Goal: Information Seeking & Learning: Compare options

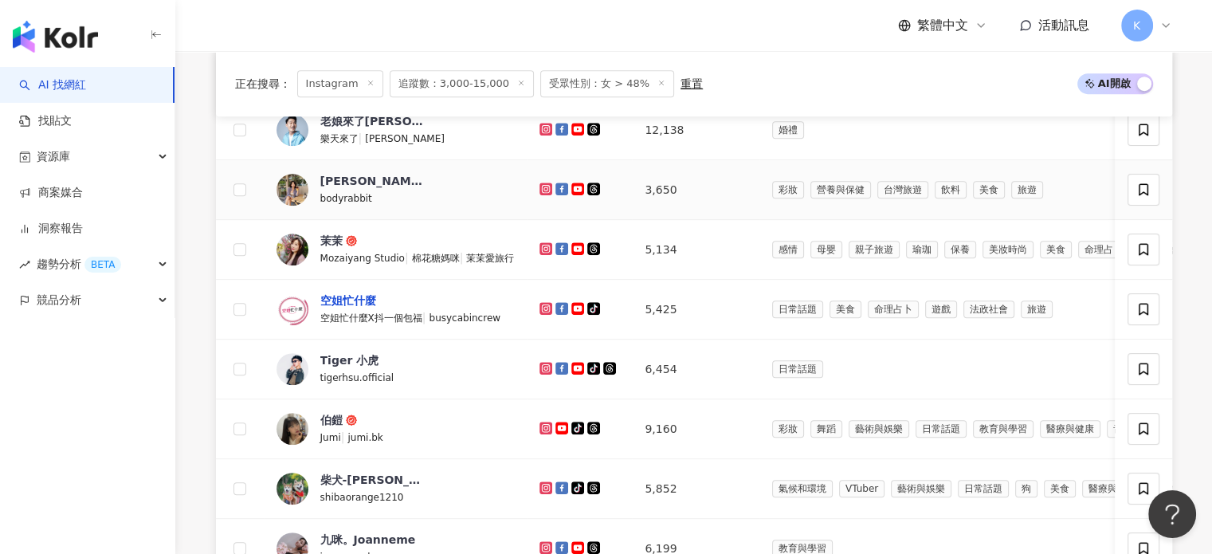
scroll to position [797, 0]
click at [351, 307] on div "空姐忙什麼" at bounding box center [348, 300] width 56 height 16
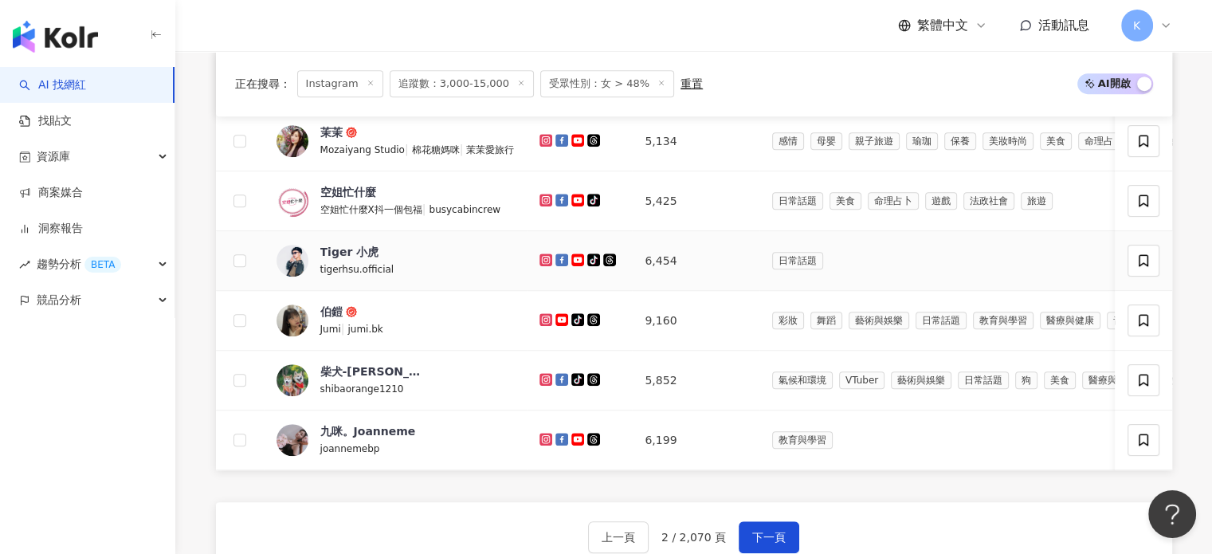
scroll to position [877, 0]
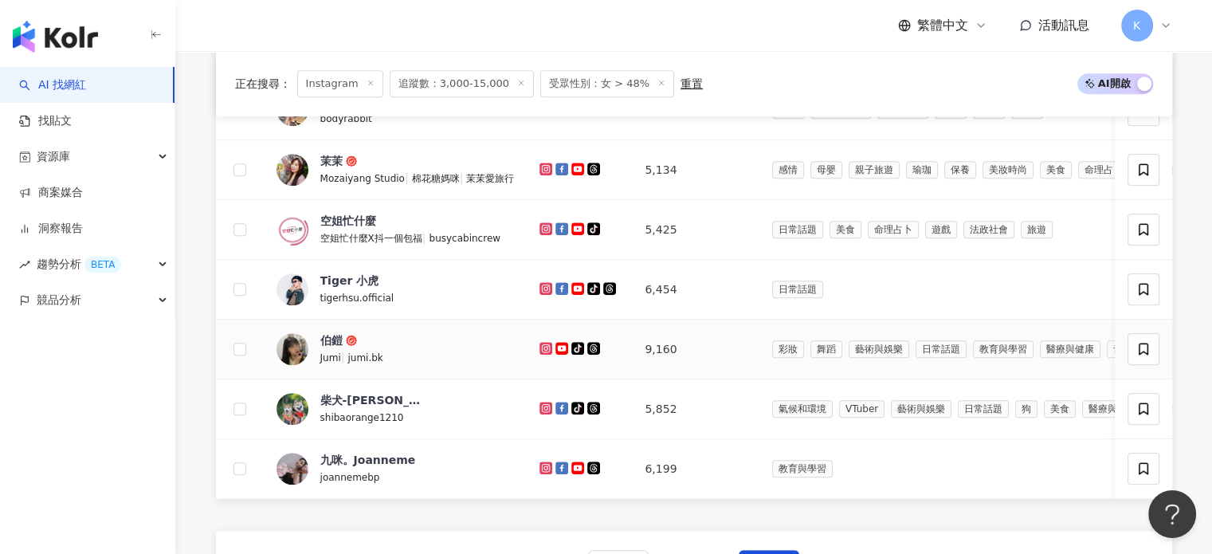
click at [330, 339] on td "伯鎧 Jumi | jumi.bk" at bounding box center [396, 350] width 264 height 60
click at [328, 341] on td "伯鎧 Jumi | jumi.bk" at bounding box center [396, 350] width 264 height 60
click at [328, 342] on div "伯鎧" at bounding box center [331, 340] width 22 height 16
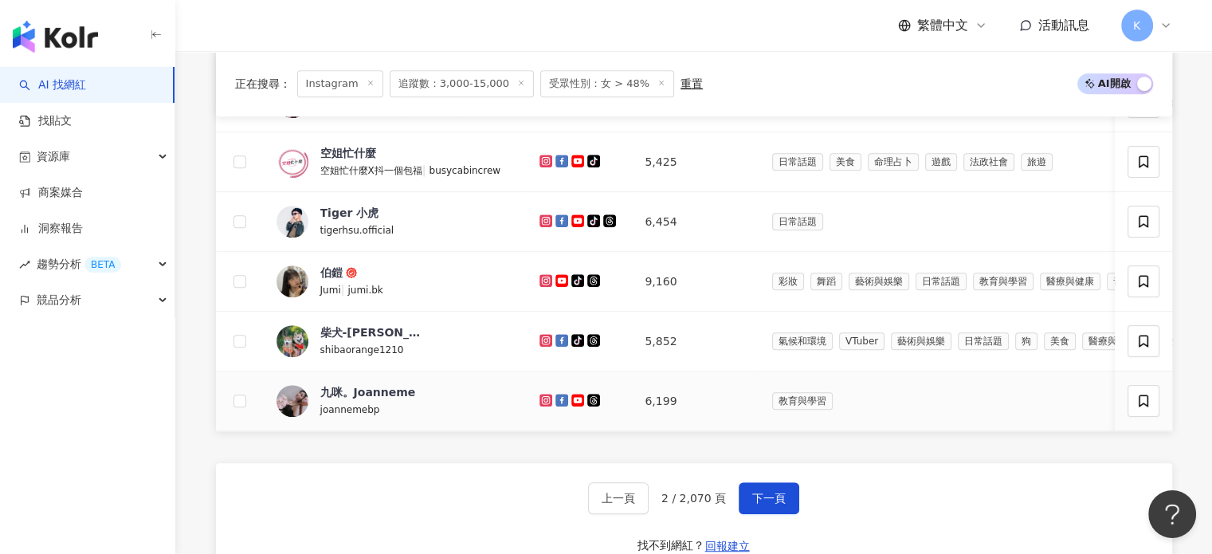
scroll to position [1036, 0]
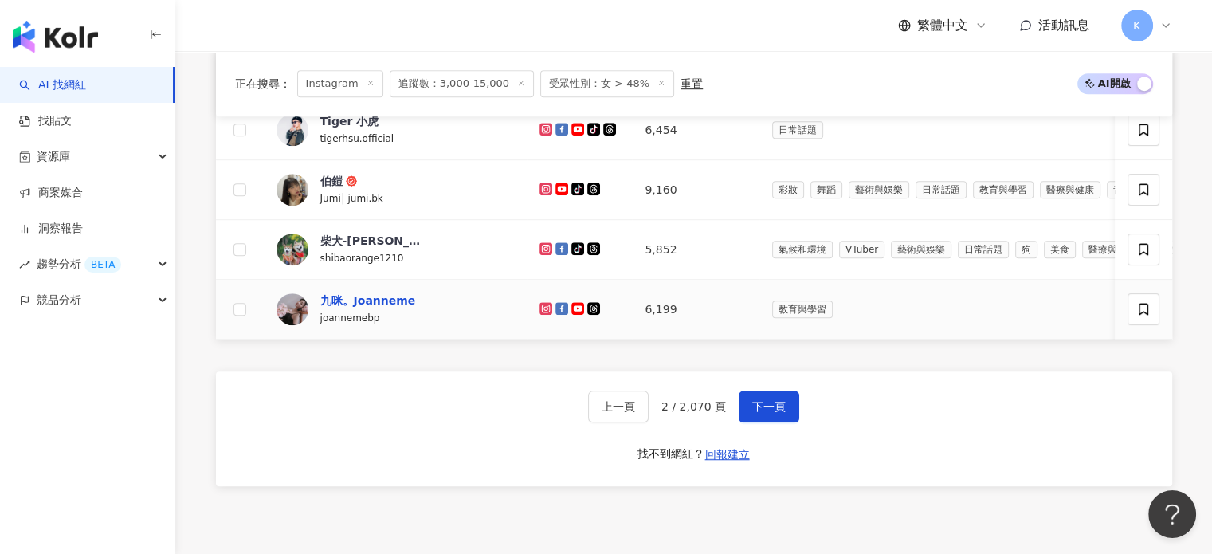
click at [387, 308] on div "九咪。Joanneme" at bounding box center [368, 300] width 96 height 16
click at [781, 413] on span "下一頁" at bounding box center [768, 406] width 33 height 13
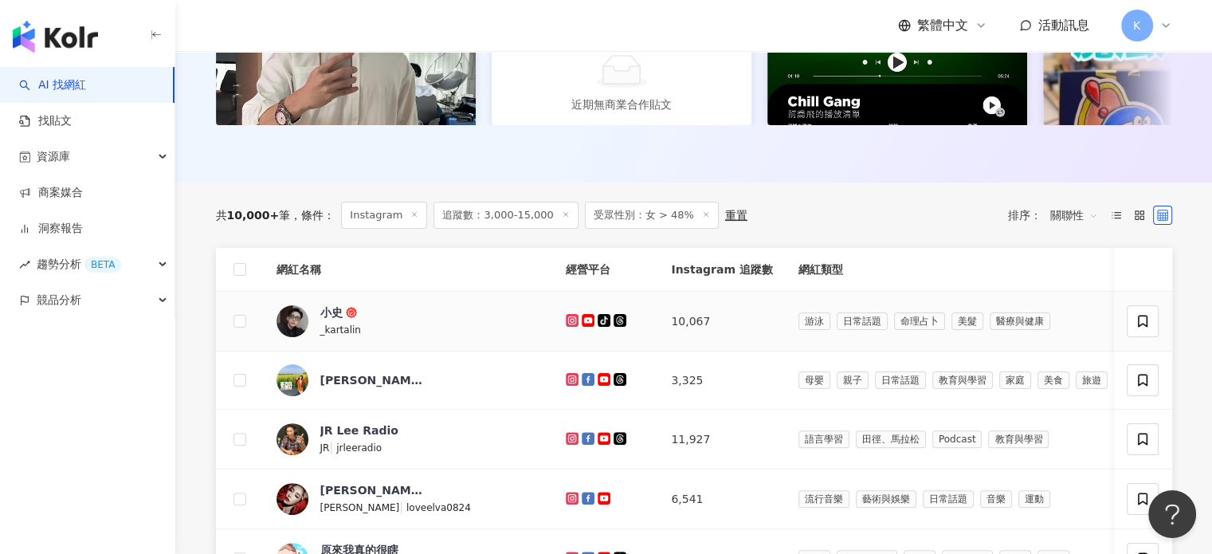
scroll to position [469, 0]
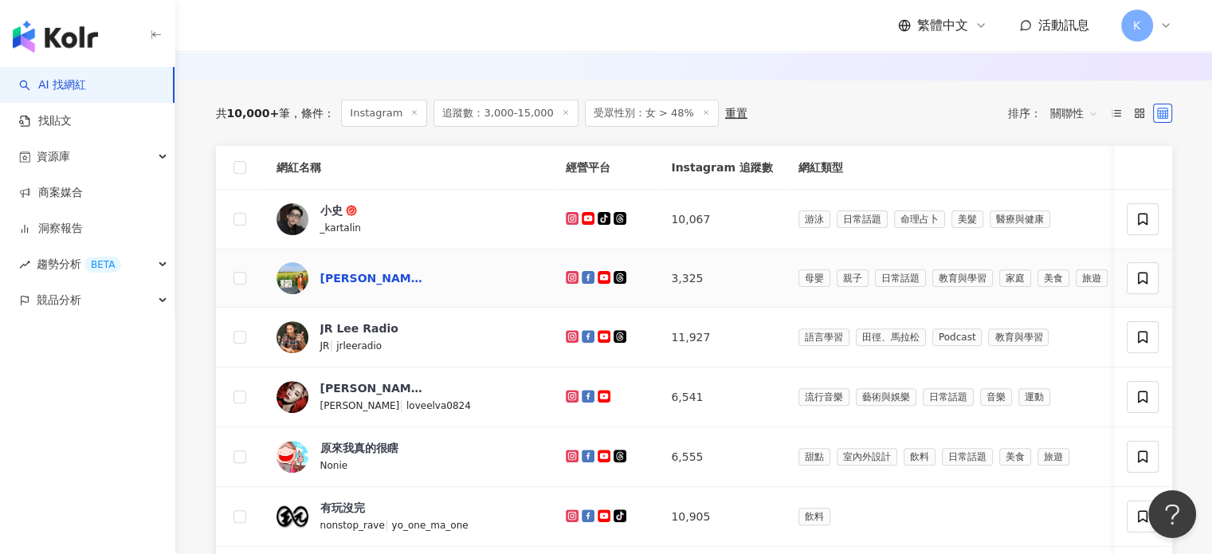
click at [396, 286] on div "Athena娜娜 美好小旅行" at bounding box center [372, 278] width 104 height 16
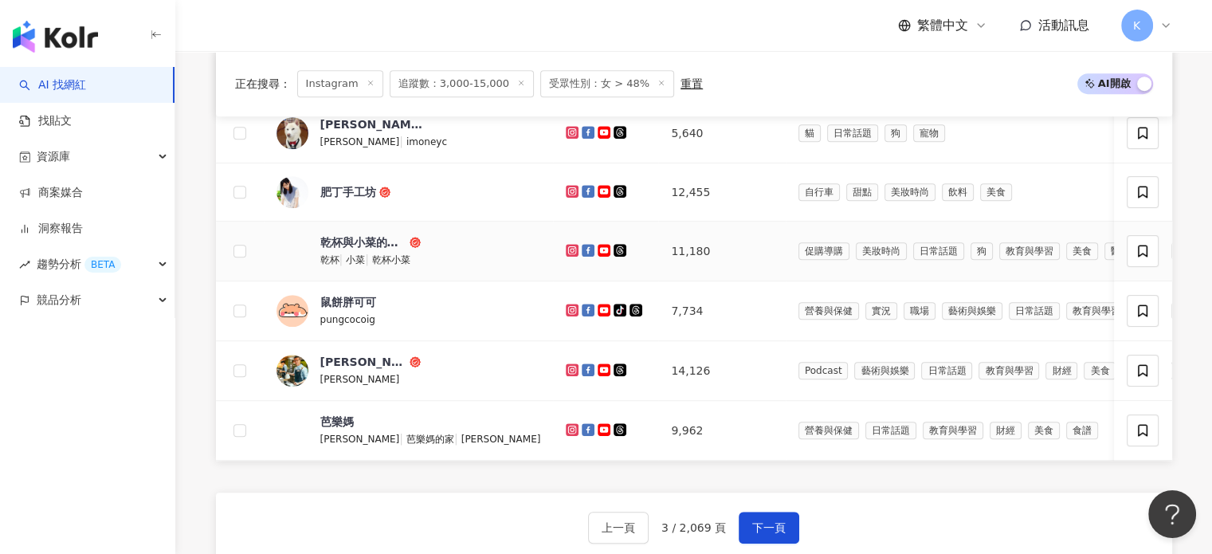
scroll to position [947, 0]
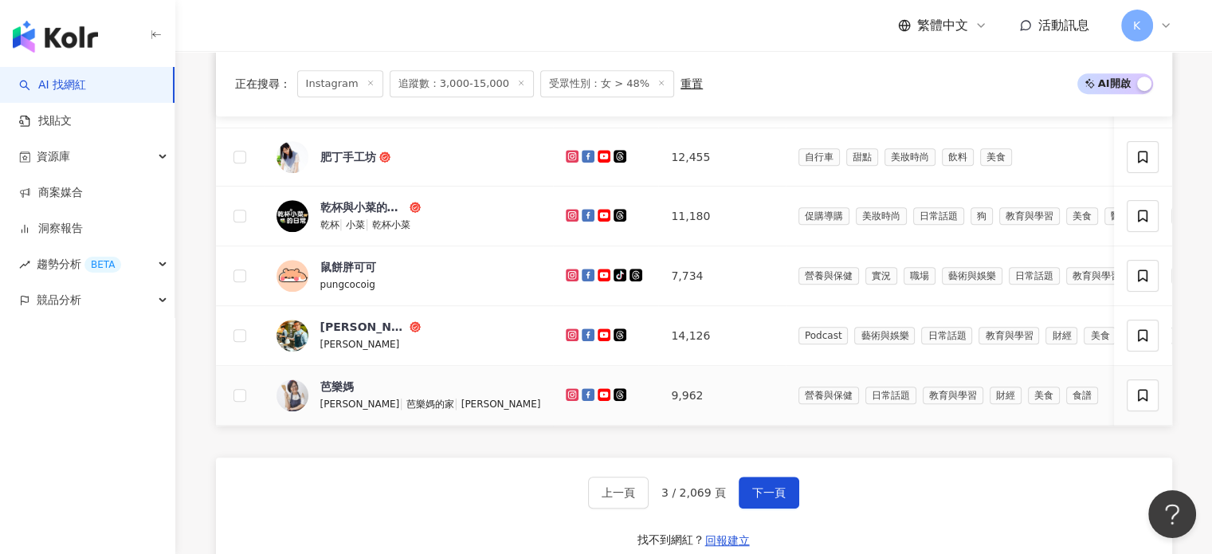
click at [370, 394] on span "芭樂媽" at bounding box center [372, 387] width 104 height 16
click at [754, 499] on span "下一頁" at bounding box center [768, 492] width 33 height 13
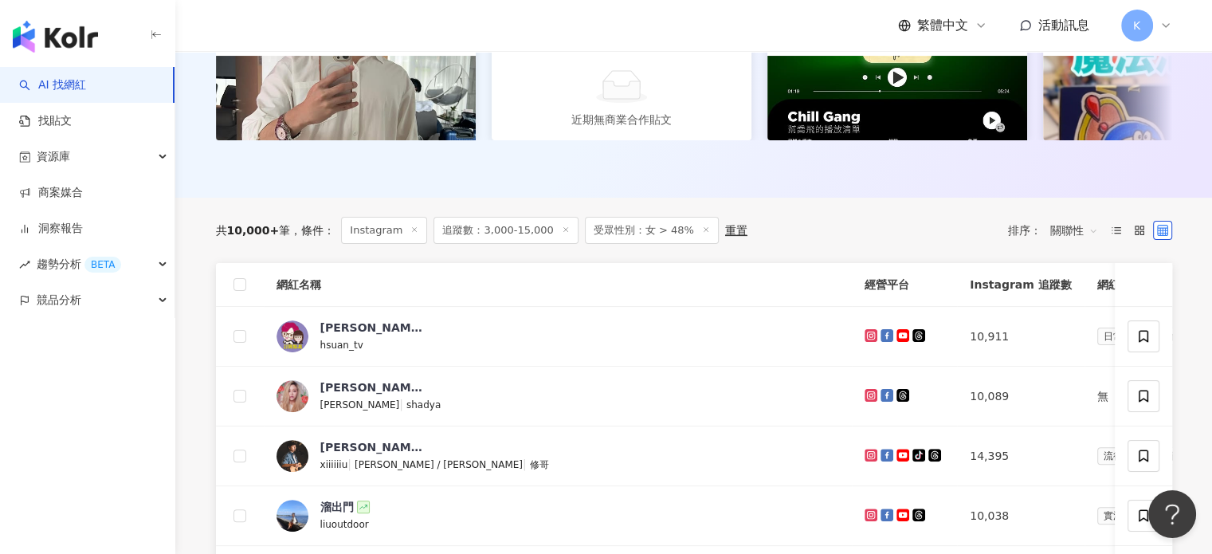
scroll to position [389, 0]
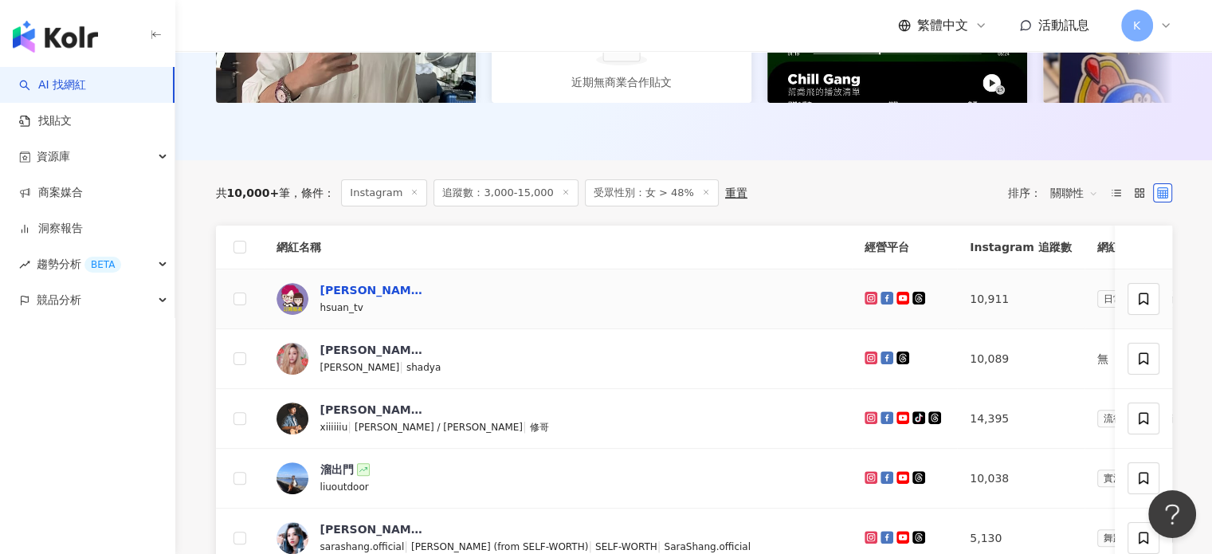
click at [363, 298] on div "瑄瑄大雜燴Hsuan TV" at bounding box center [372, 290] width 104 height 16
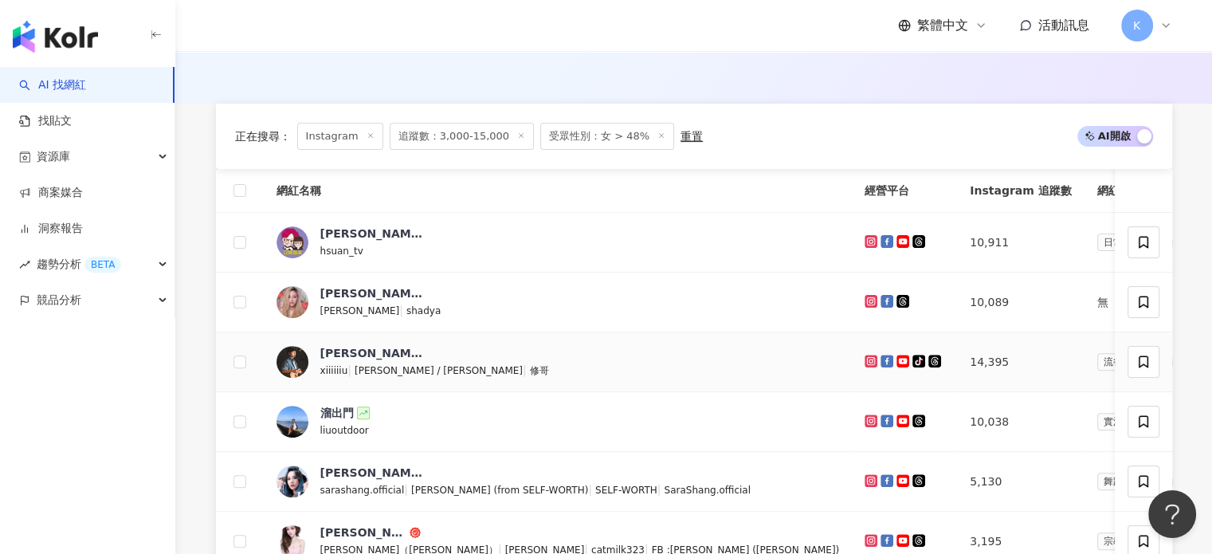
scroll to position [548, 0]
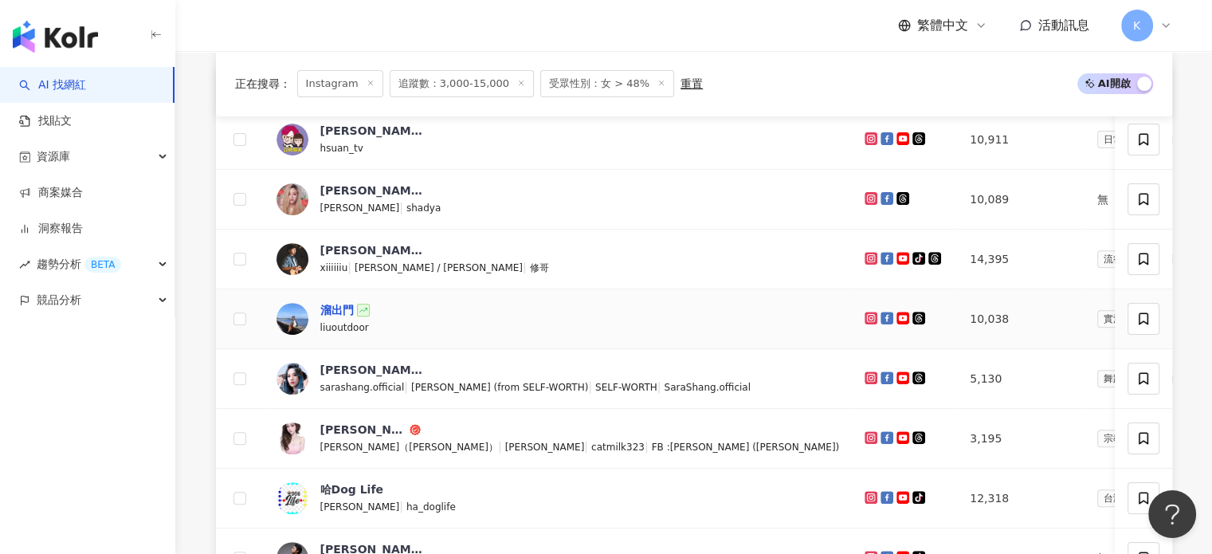
click at [334, 318] on div "溜出門" at bounding box center [336, 310] width 33 height 16
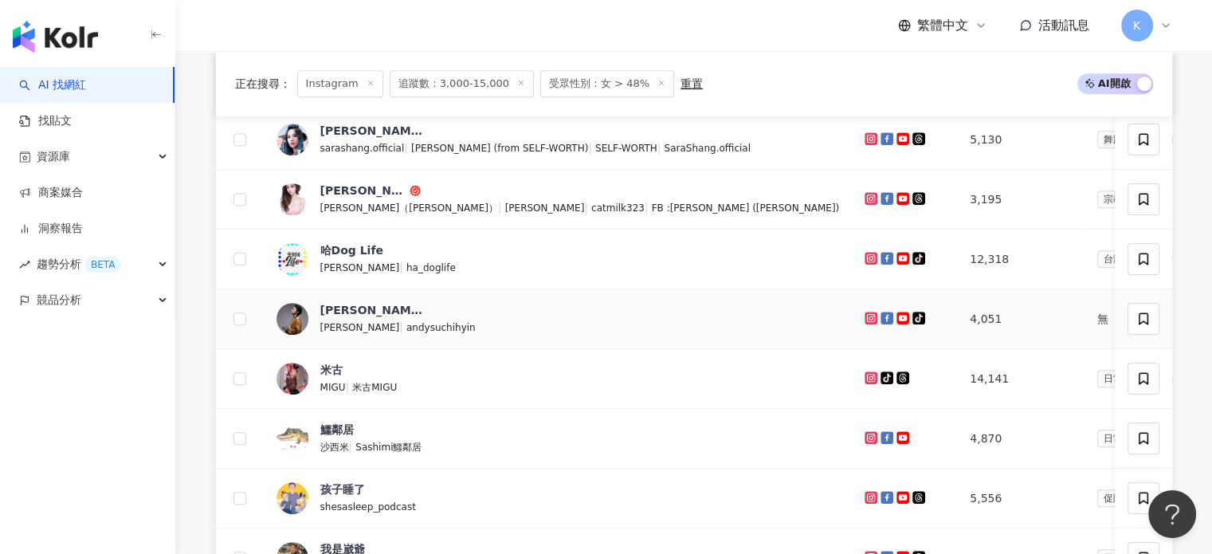
scroll to position [947, 0]
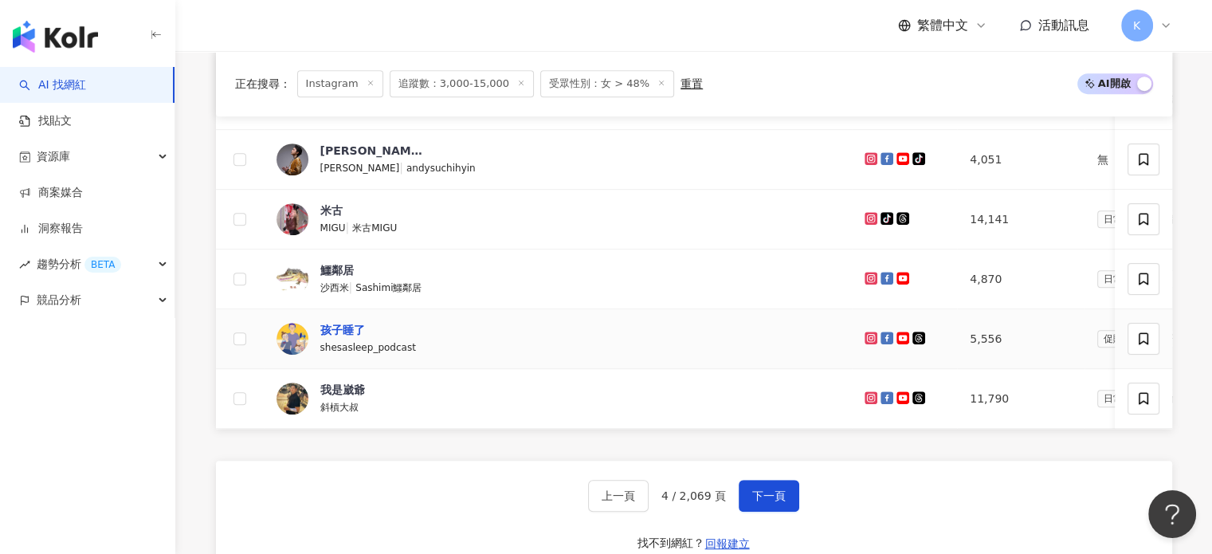
click at [357, 338] on div "孩子睡了" at bounding box center [342, 330] width 45 height 16
click at [752, 502] on span "下一頁" at bounding box center [768, 495] width 33 height 13
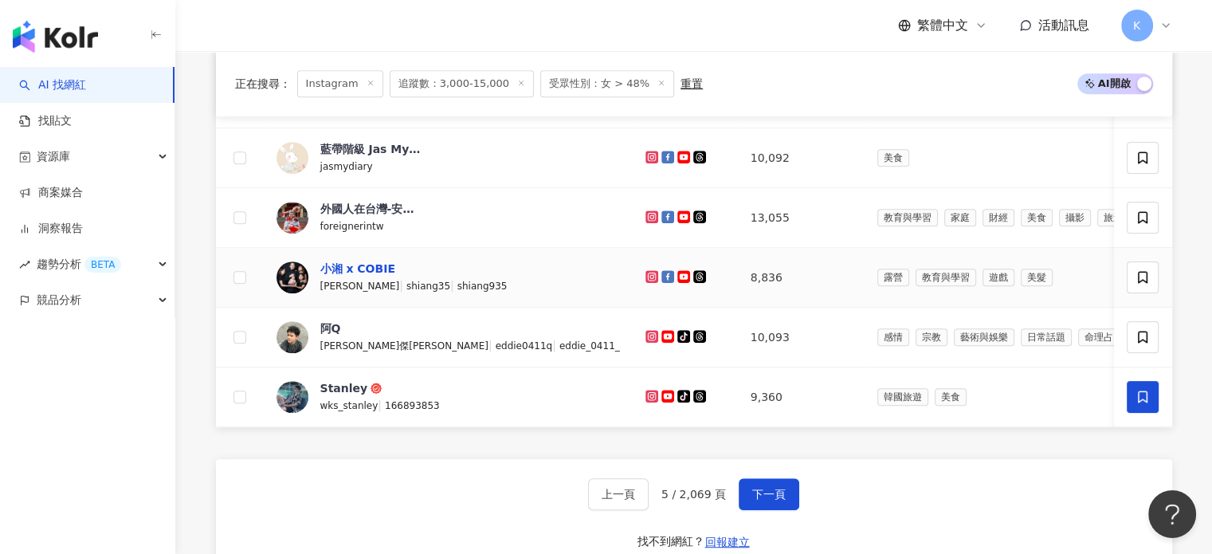
click at [373, 273] on div "小湘 x COBIE" at bounding box center [357, 269] width 75 height 16
click at [754, 494] on div "上一頁 5 / 2,069 頁 下一頁 找不到網紅？ 回報建立" at bounding box center [694, 516] width 956 height 115
click at [755, 500] on button "下一頁" at bounding box center [769, 494] width 61 height 32
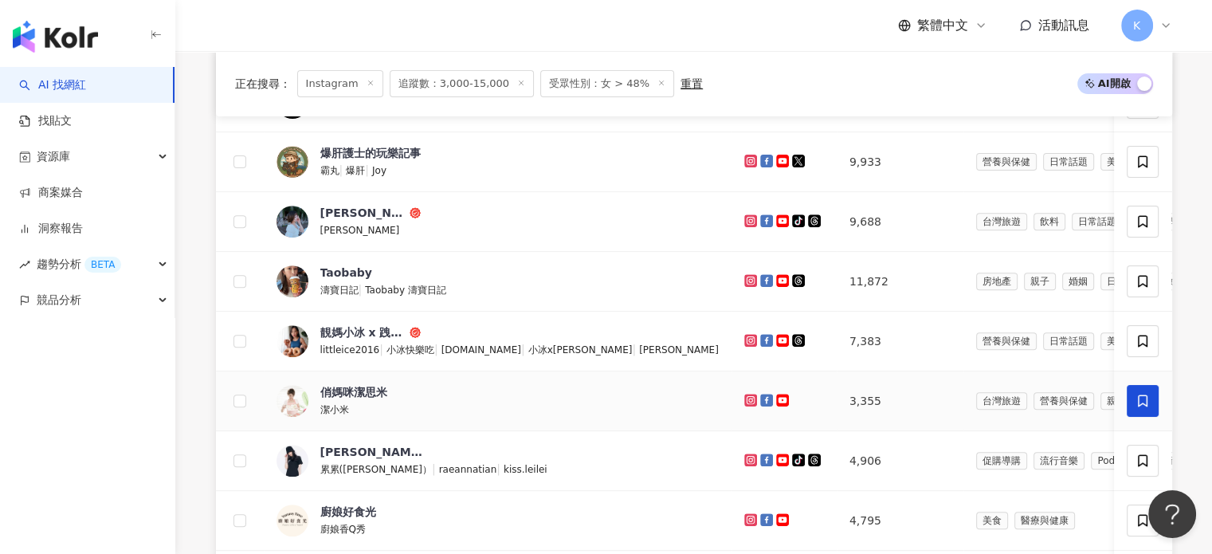
scroll to position [469, 0]
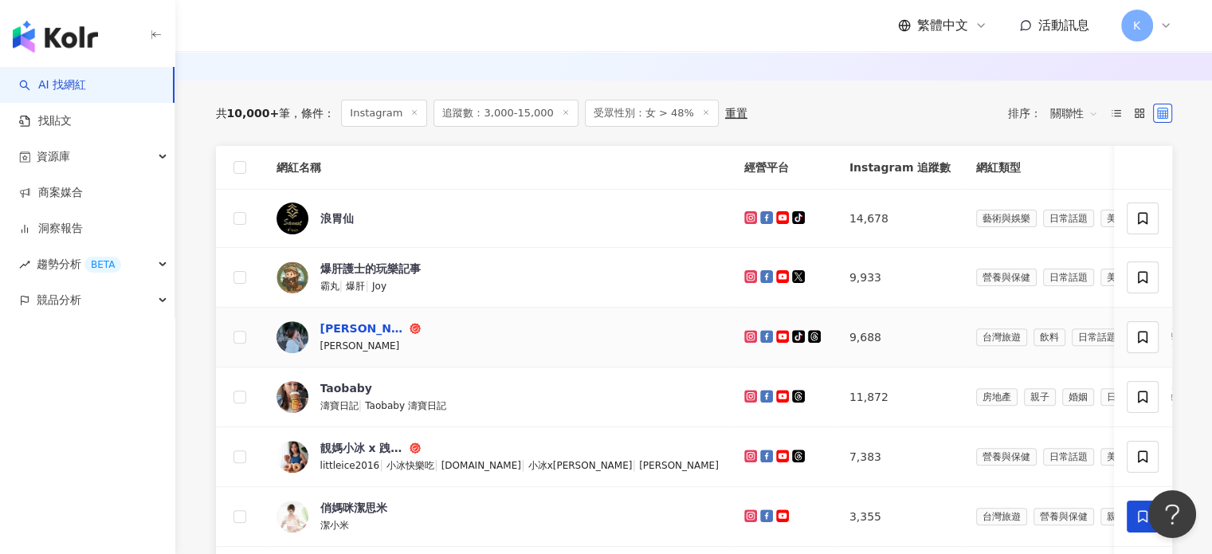
click at [348, 336] on div "愛麗森Allison" at bounding box center [363, 328] width 86 height 16
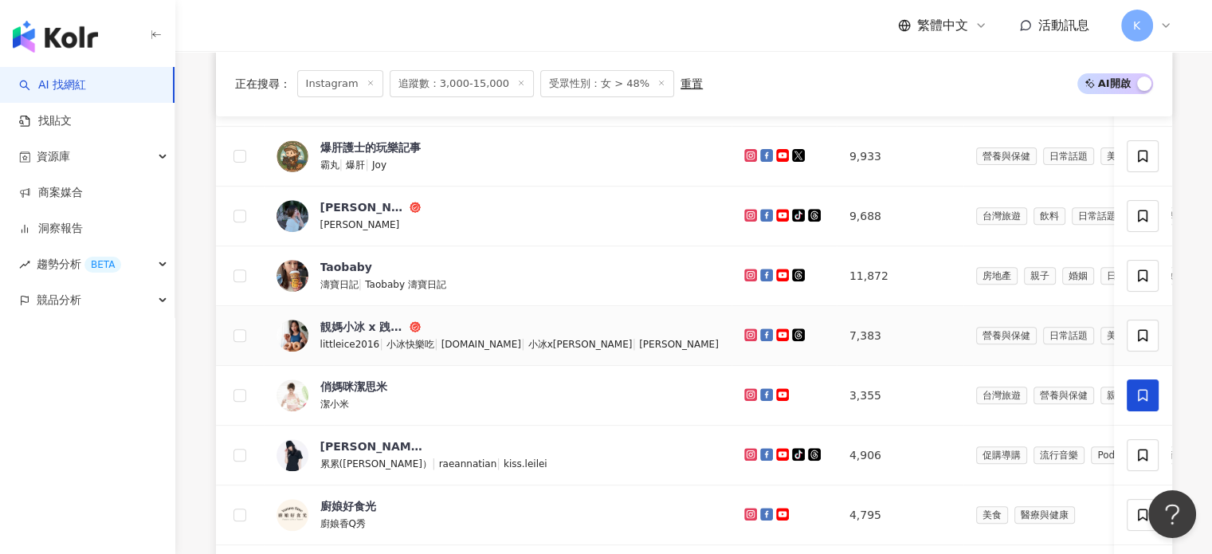
scroll to position [628, 0]
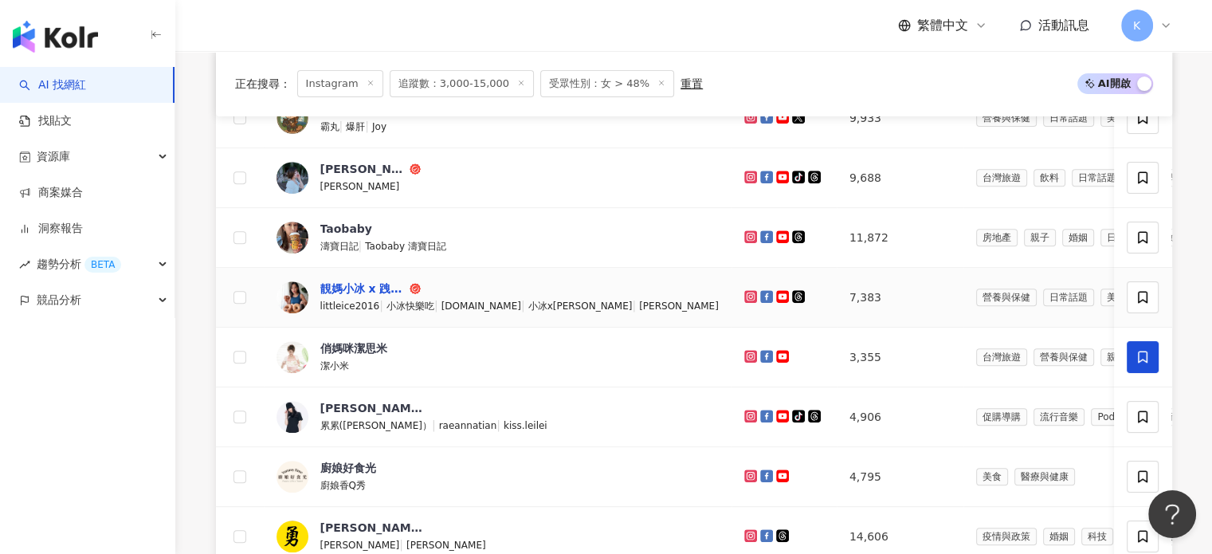
click at [367, 296] on div "靚媽小冰 x 跩寶 の 趣瘦身" at bounding box center [363, 289] width 86 height 16
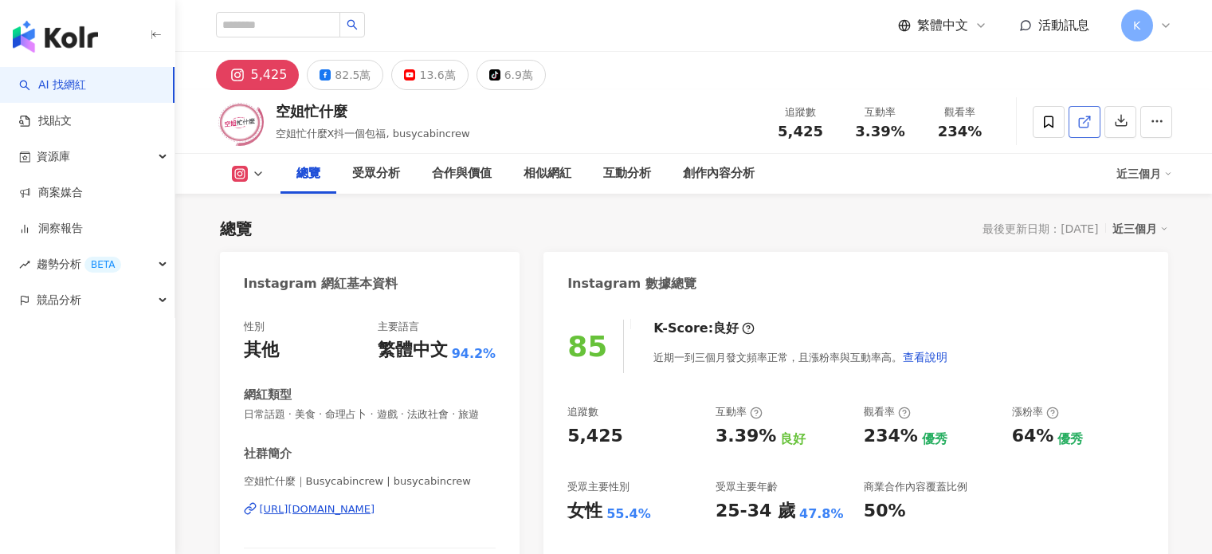
click at [1093, 116] on link at bounding box center [1085, 122] width 32 height 32
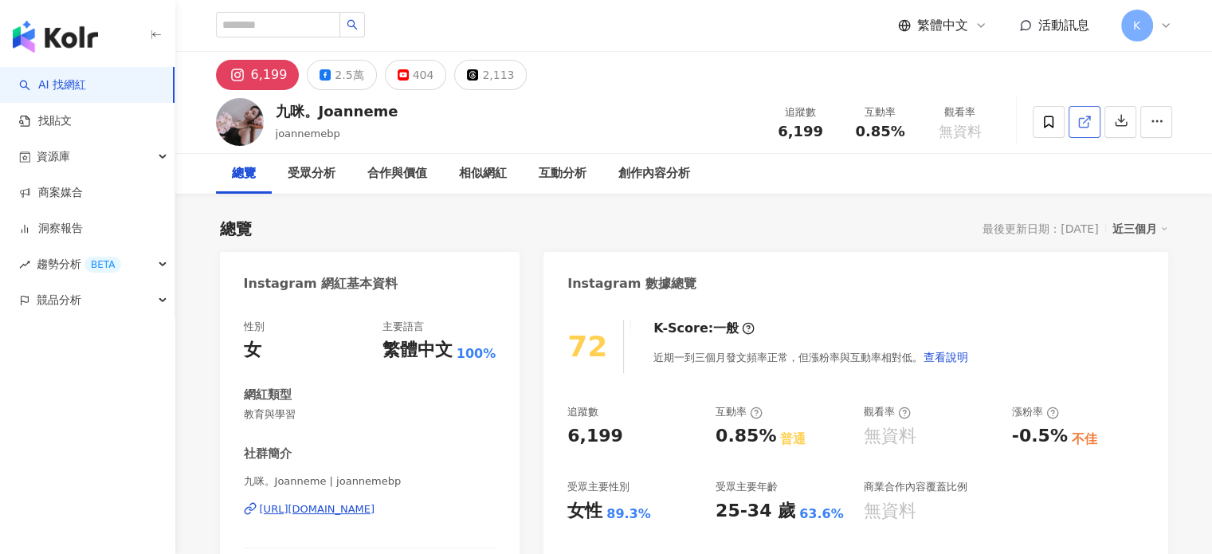
click at [1077, 110] on link at bounding box center [1085, 122] width 32 height 32
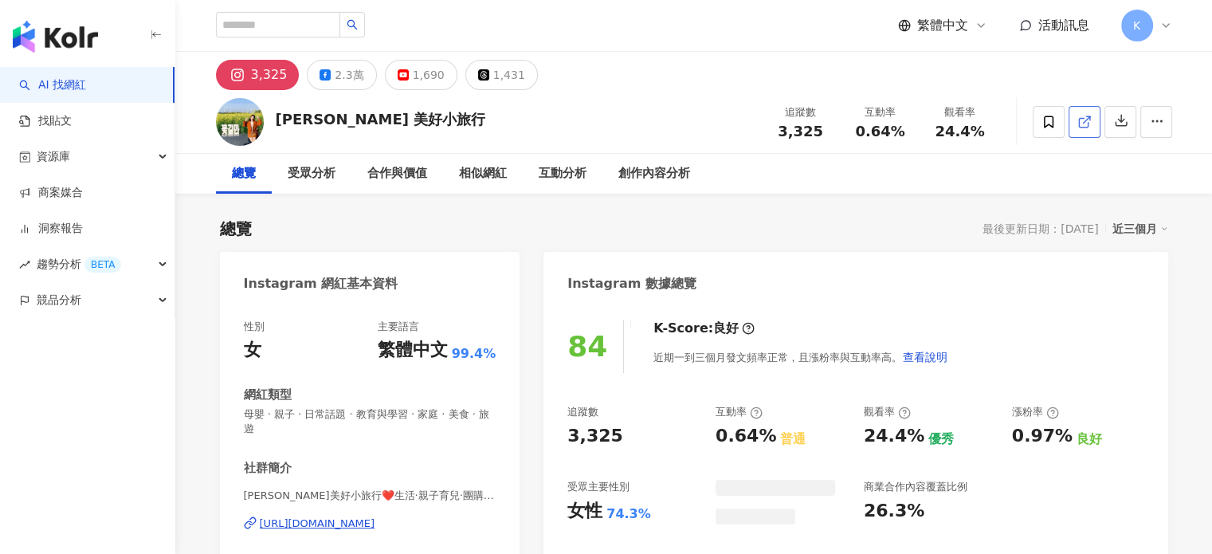
click at [1092, 116] on link at bounding box center [1085, 122] width 32 height 32
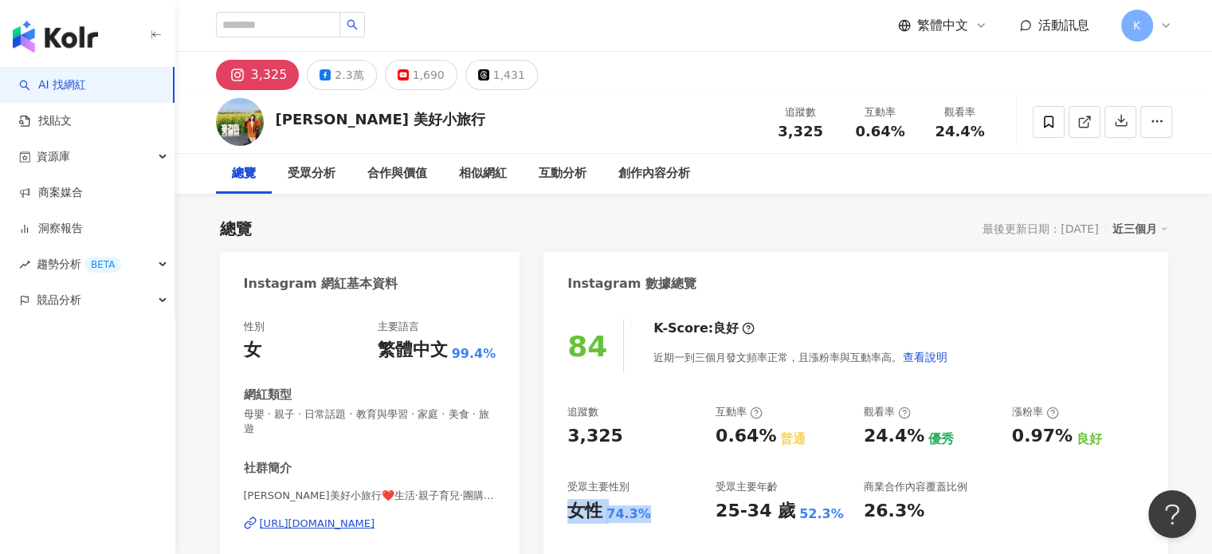
drag, startPoint x: 569, startPoint y: 510, endPoint x: 641, endPoint y: 510, distance: 71.7
click at [641, 510] on div "女性 74.3%" at bounding box center [633, 511] width 132 height 25
copy div "女性 74.3%"
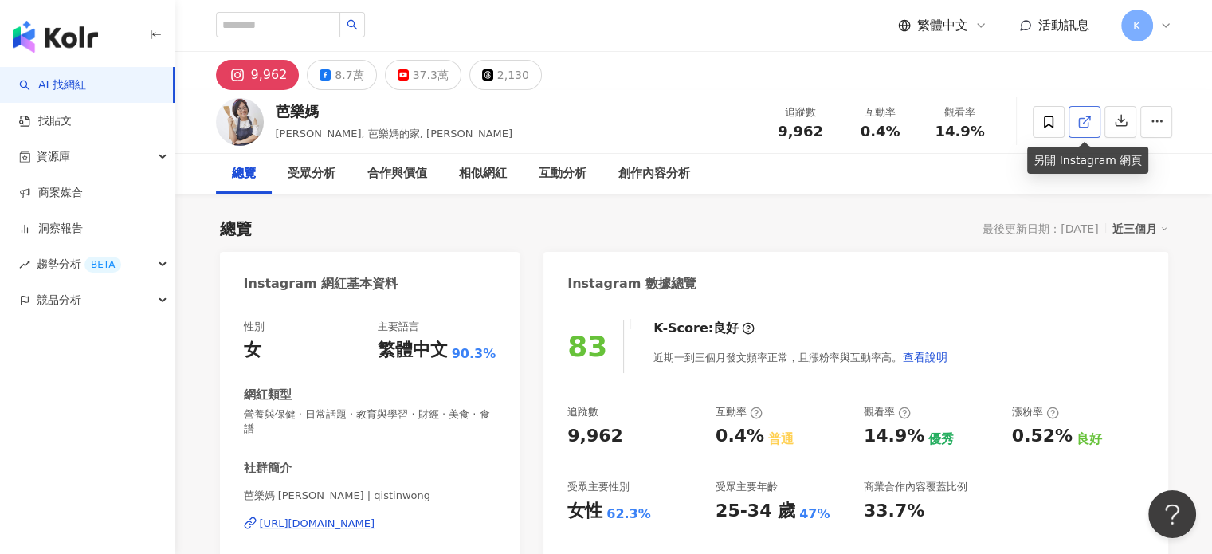
click at [1087, 113] on span at bounding box center [1084, 121] width 14 height 17
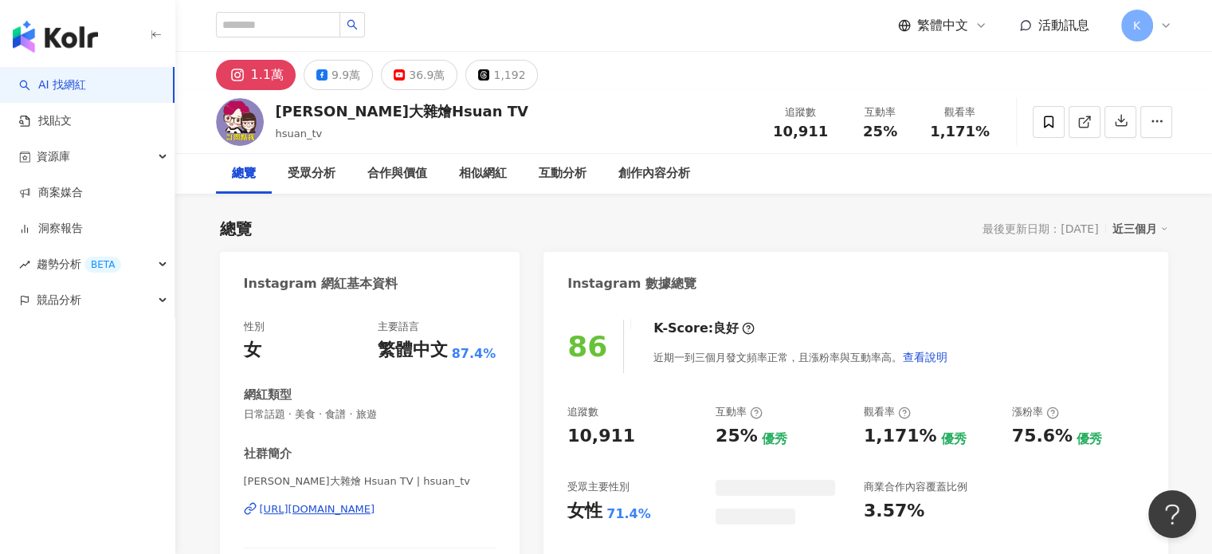
click at [1075, 118] on link at bounding box center [1085, 122] width 32 height 32
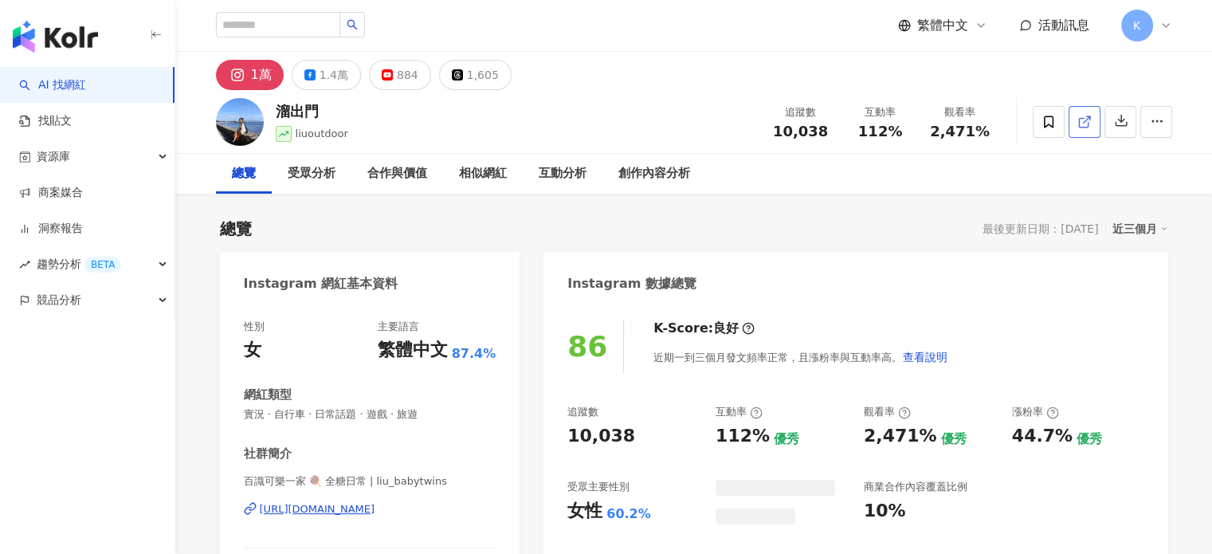
click at [1092, 119] on link at bounding box center [1085, 122] width 32 height 32
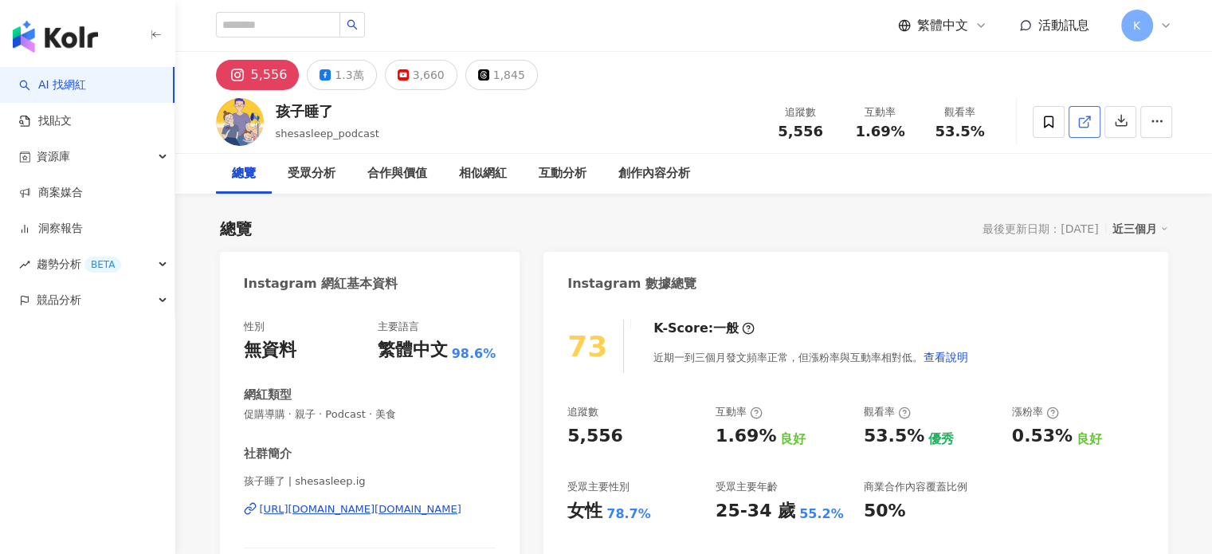
click at [1093, 122] on link at bounding box center [1085, 122] width 32 height 32
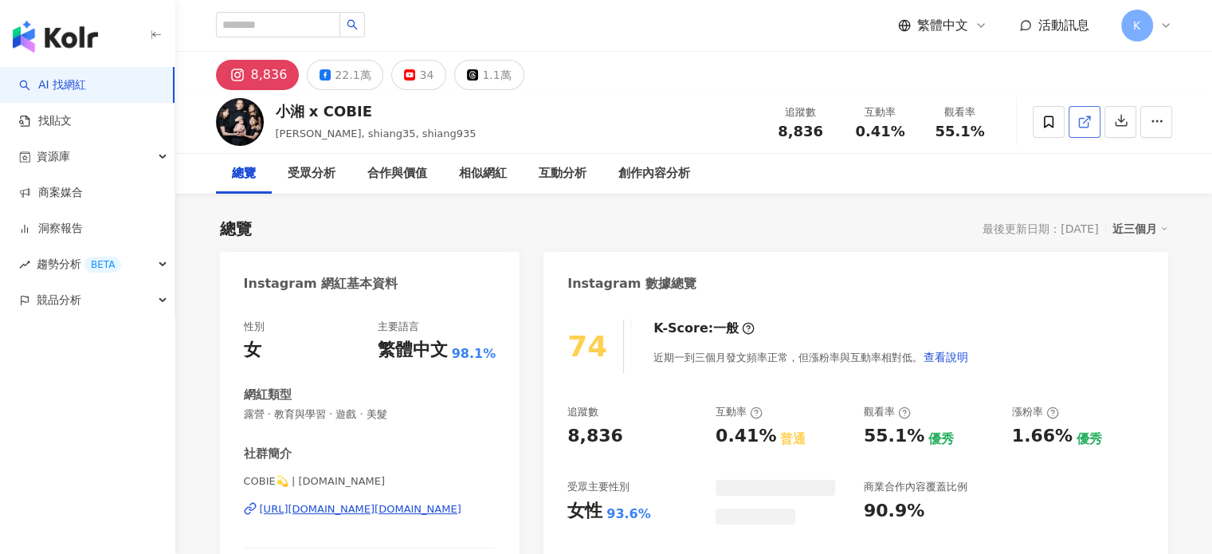
click at [1090, 120] on icon at bounding box center [1084, 122] width 14 height 14
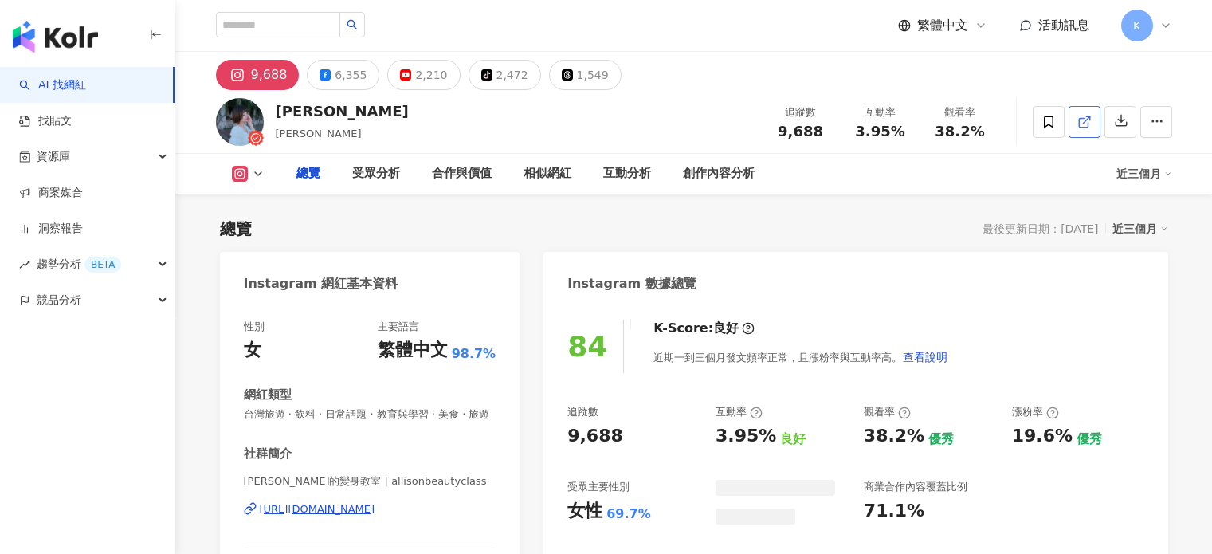
click at [1075, 124] on link at bounding box center [1085, 122] width 32 height 32
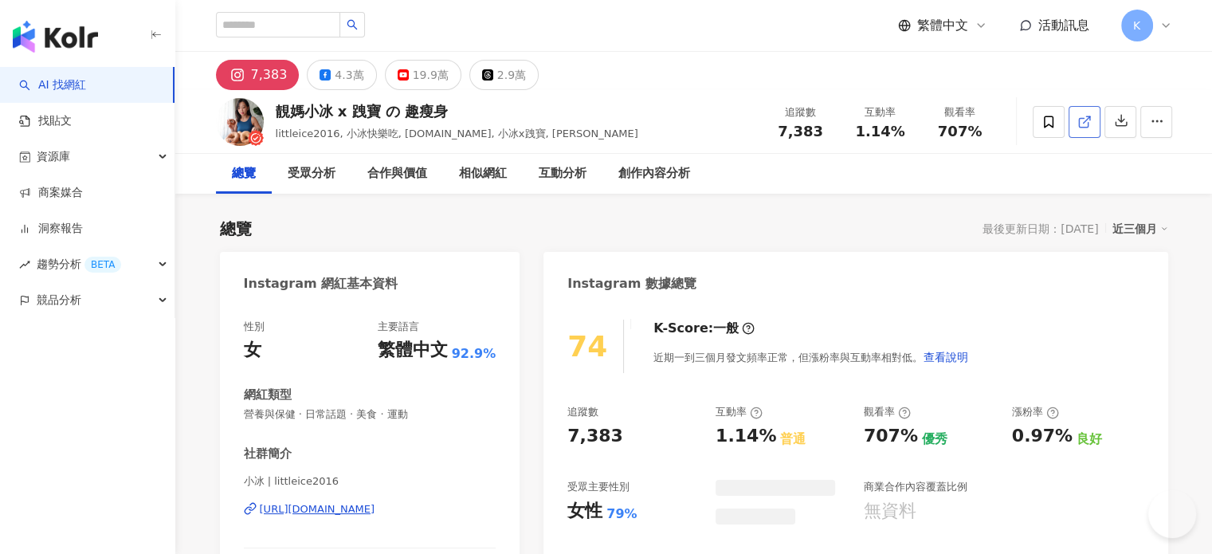
click at [1081, 125] on icon at bounding box center [1084, 122] width 14 height 14
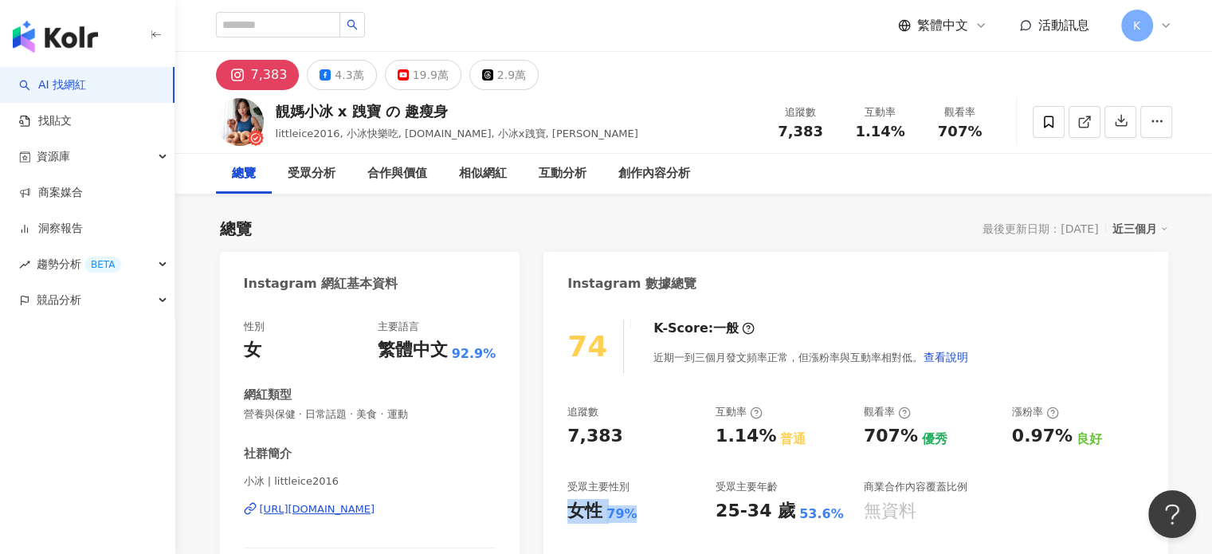
drag, startPoint x: 638, startPoint y: 515, endPoint x: 563, endPoint y: 509, distance: 74.3
click at [563, 509] on div "74 K-Score : 一般 近期一到三個月發文頻率正常，但漲粉率與互動率相對低。 查看說明 追蹤數 7,383 互動率 1.14% 普通 觀看率 707%…" at bounding box center [856, 483] width 624 height 358
copy div "女性 79%"
